Goal: Task Accomplishment & Management: Manage account settings

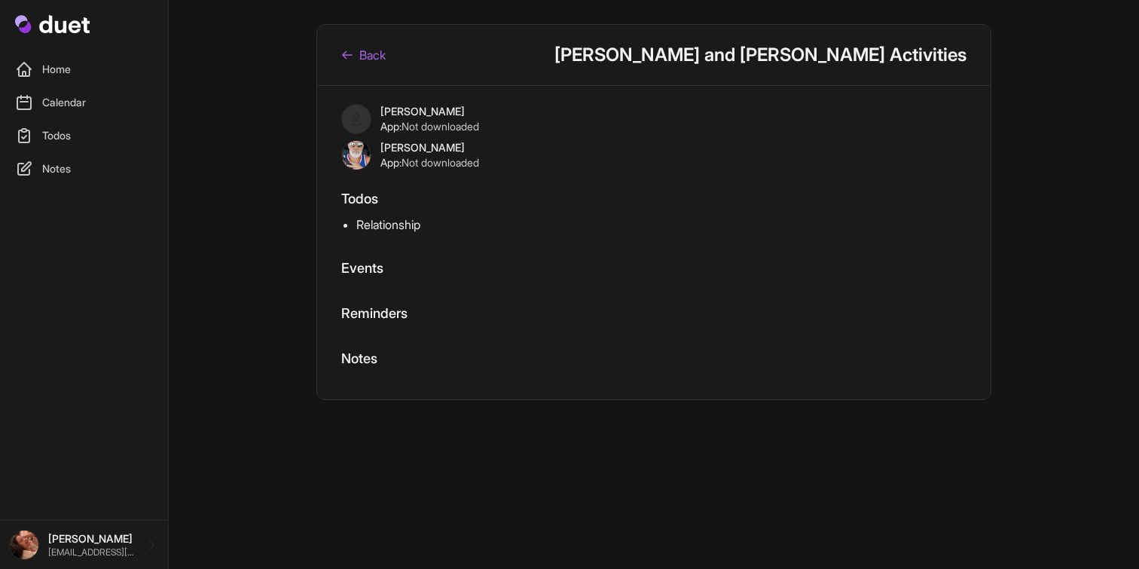
click at [350, 53] on icon at bounding box center [347, 55] width 12 height 12
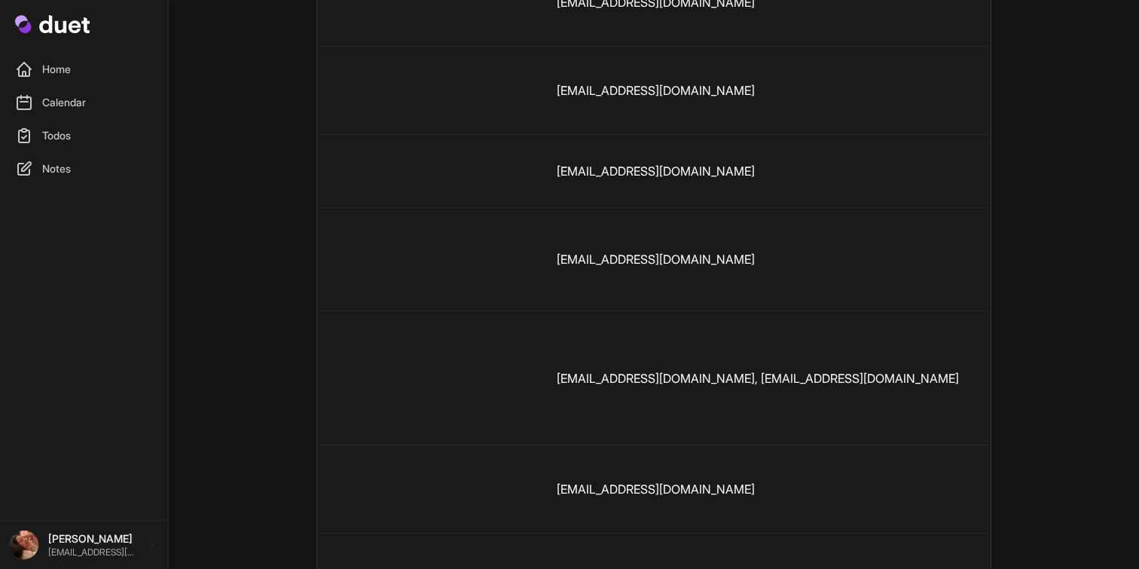
scroll to position [0, 380]
drag, startPoint x: 812, startPoint y: 415, endPoint x: 888, endPoint y: 409, distance: 76.3
copy td "40730754826"
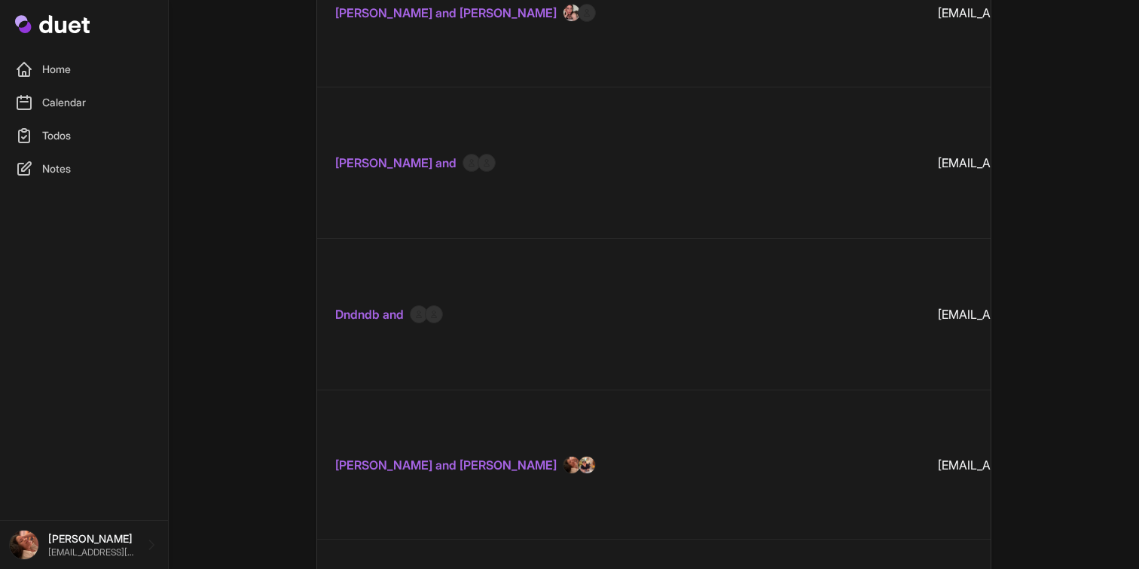
scroll to position [0, 0]
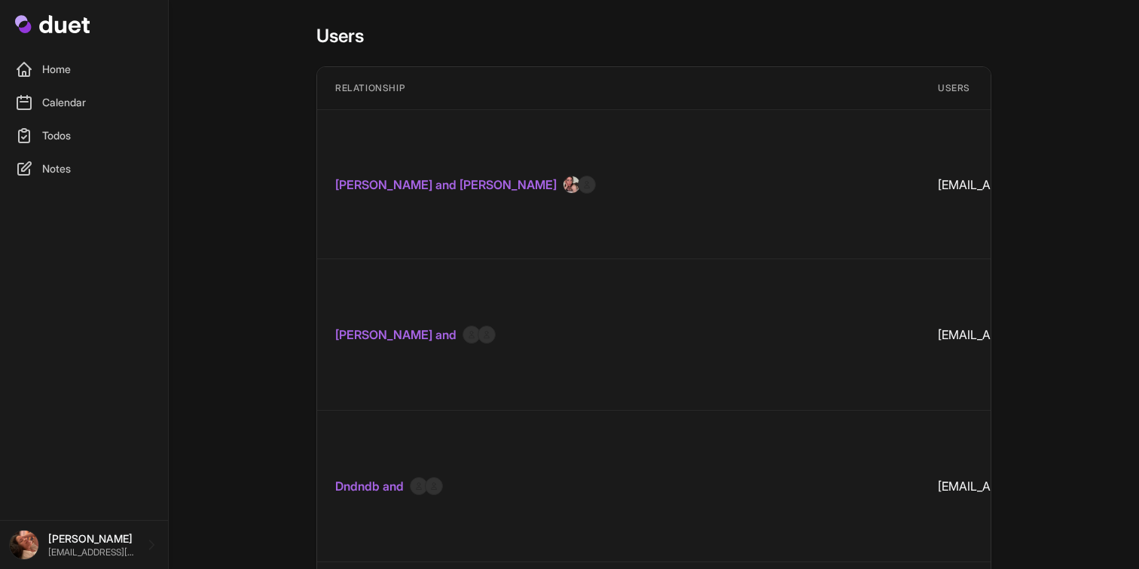
click at [474, 176] on link "Luisa Savannah and Rene Ryle" at bounding box center [446, 185] width 222 height 18
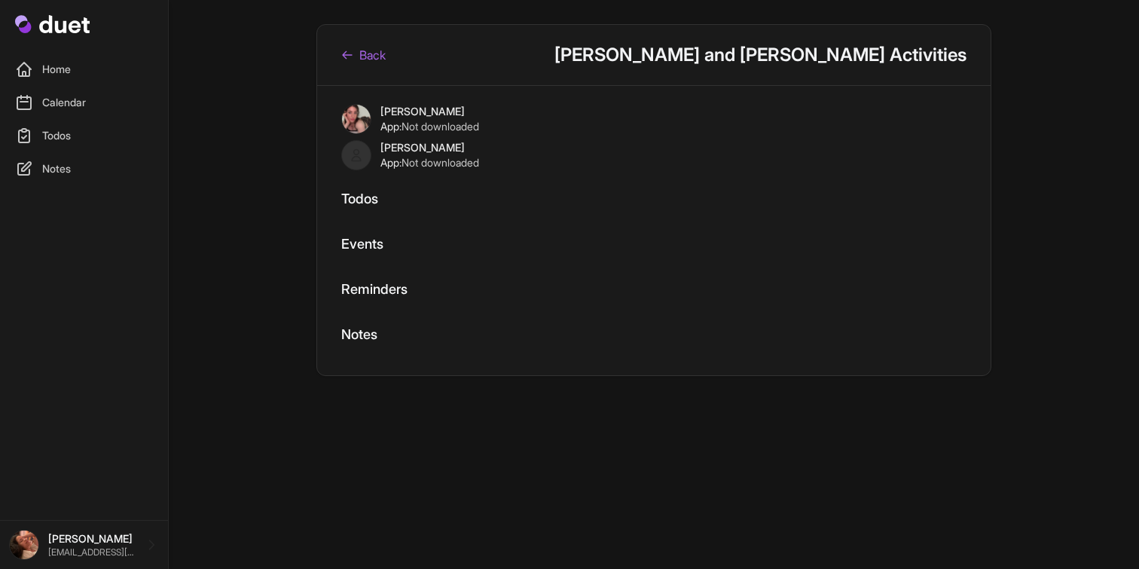
click at [377, 54] on link "Back" at bounding box center [363, 55] width 44 height 18
click at [358, 61] on link "Back" at bounding box center [363, 55] width 44 height 18
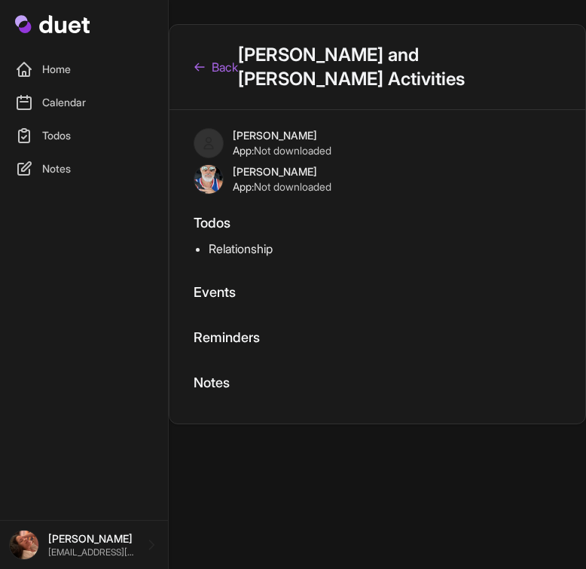
click at [220, 75] on link "Back" at bounding box center [216, 67] width 44 height 18
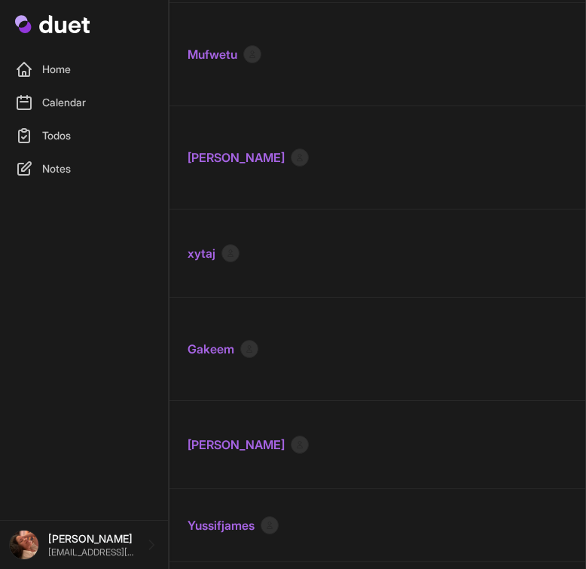
scroll to position [13326, 0]
